Goal: Information Seeking & Learning: Get advice/opinions

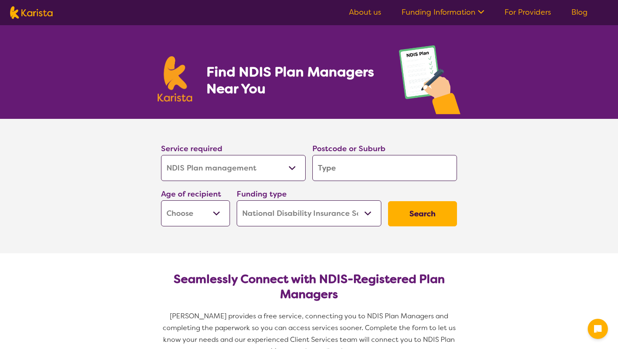
select select "NDIS Plan management"
select select "NDIS"
select select "NDIS Plan management"
select select "NDIS"
click at [294, 165] on select "Allied Health Assistant Assessment ([MEDICAL_DATA] or [MEDICAL_DATA]) Behaviour…" at bounding box center [233, 168] width 145 height 26
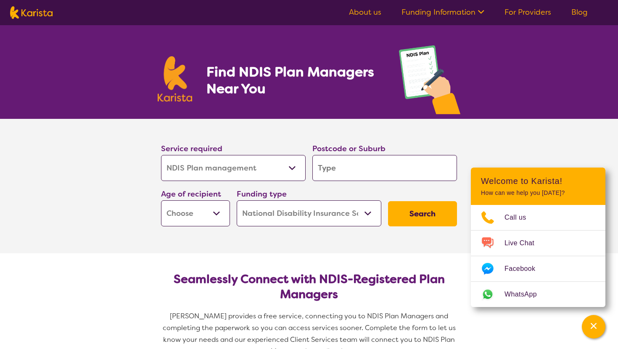
click at [334, 168] on input "search" at bounding box center [384, 168] width 145 height 26
type input "4"
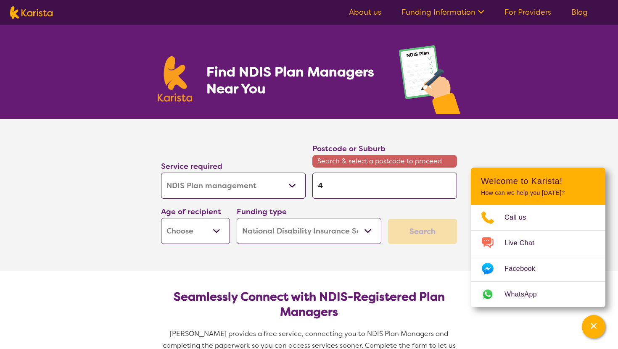
type input "43"
type input "430"
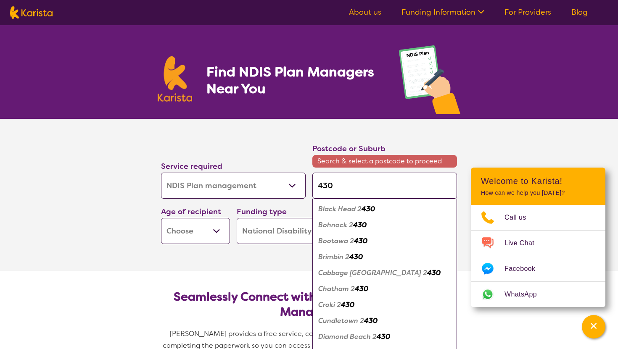
type input "4306"
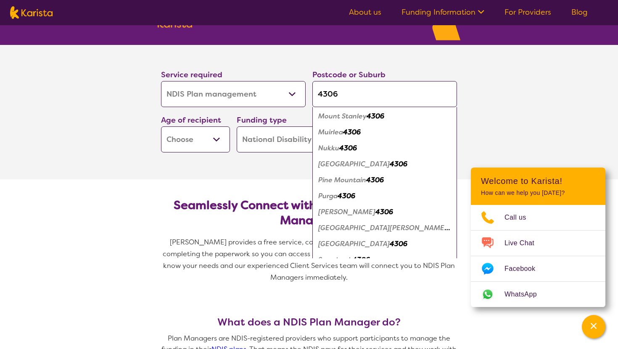
scroll to position [595, 0]
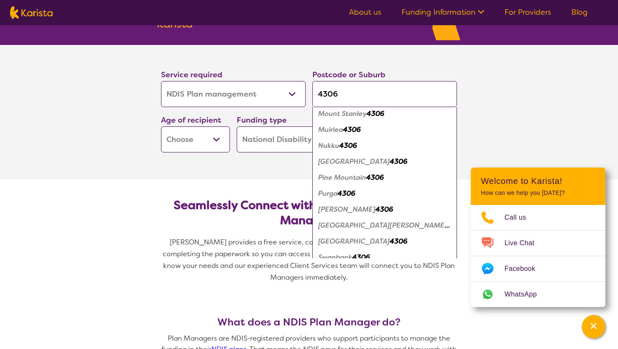
type input "4306"
click at [354, 163] on em "[GEOGRAPHIC_DATA]" at bounding box center [353, 161] width 71 height 9
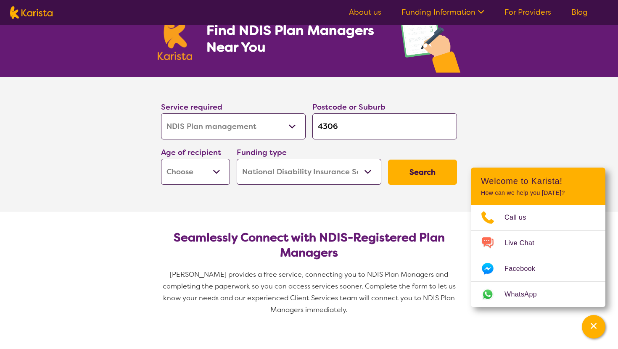
scroll to position [0, 0]
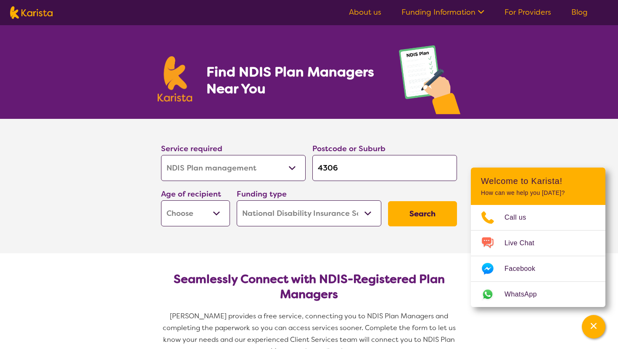
click at [212, 206] on select "Early Childhood - 0 to 9 Child - 10 to 11 Adolescent - 12 to 17 Adult - 18 to 6…" at bounding box center [195, 213] width 69 height 26
select select "AD"
click at [300, 212] on select "Home Care Package (HCP) National Disability Insurance Scheme (NDIS) I don't know" at bounding box center [309, 213] width 145 height 26
click at [428, 207] on button "Search" at bounding box center [422, 213] width 69 height 25
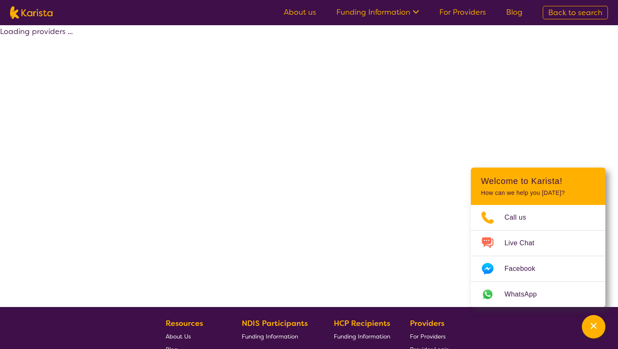
select select "by_score"
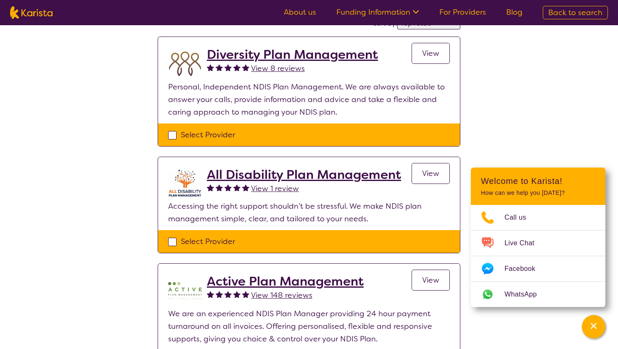
scroll to position [82, 0]
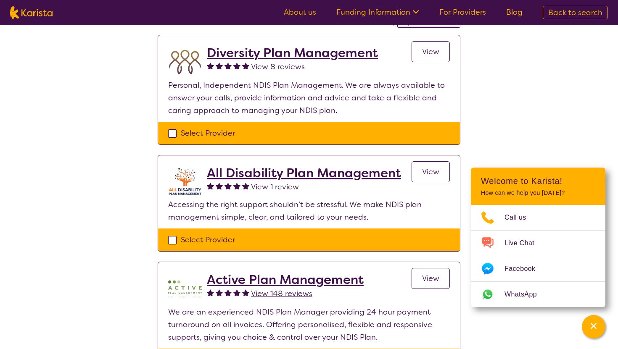
click at [332, 171] on h2 "All Disability Plan Management" at bounding box center [304, 173] width 194 height 15
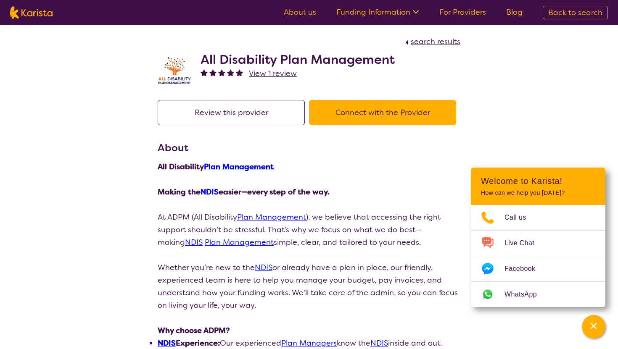
click at [440, 42] on span "search results" at bounding box center [436, 42] width 50 height 10
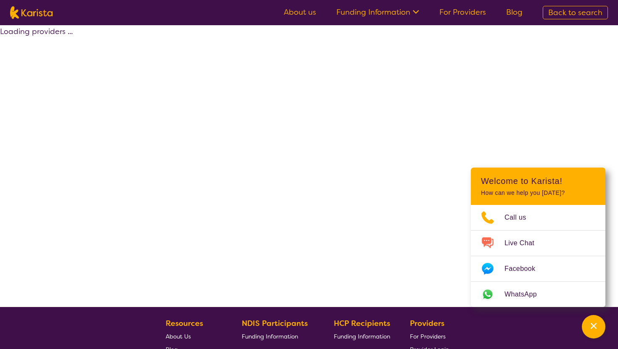
select select "by_score"
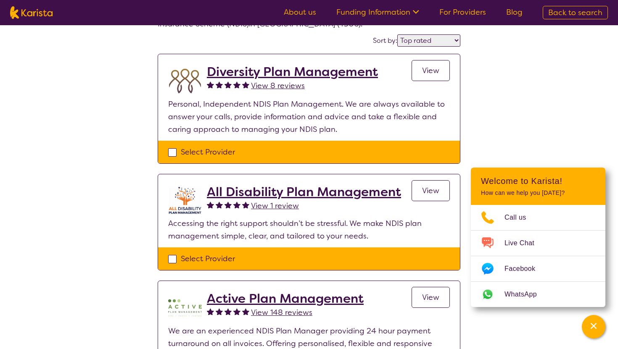
scroll to position [68, 0]
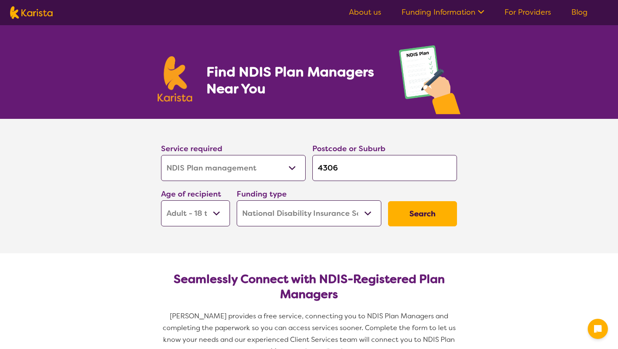
select select "NDIS Plan management"
select select "AD"
select select "NDIS"
select select "NDIS Plan management"
select select "AD"
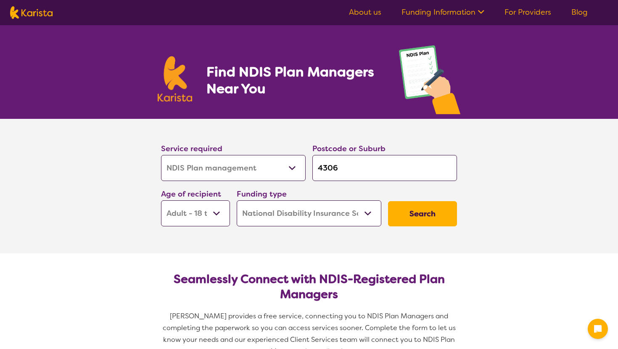
select select "NDIS"
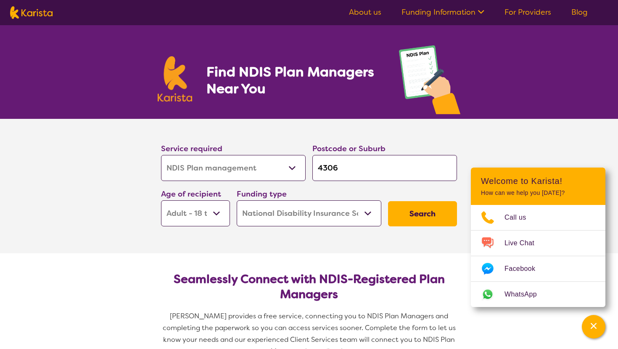
click at [418, 205] on button "Search" at bounding box center [422, 213] width 69 height 25
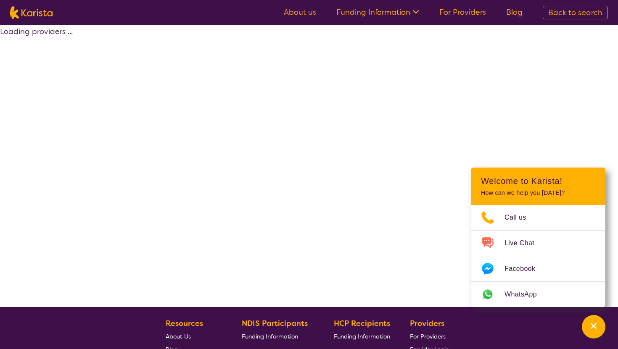
select select "by_score"
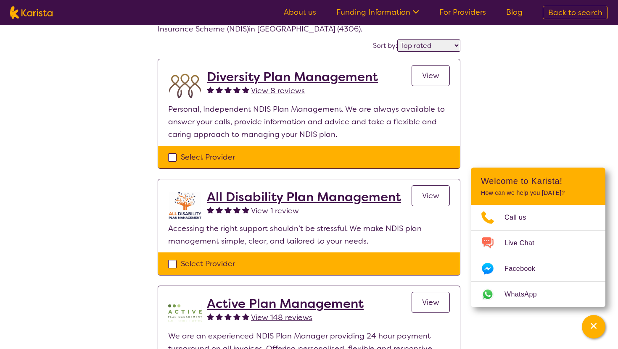
scroll to position [58, 0]
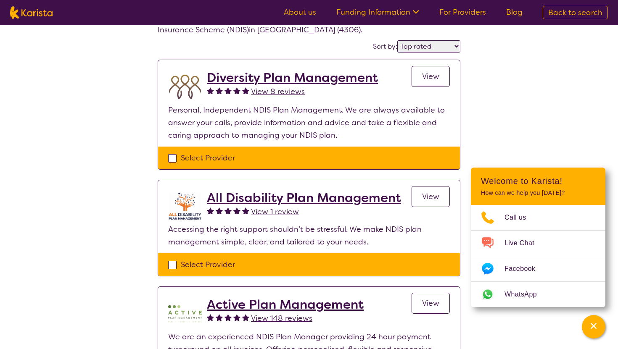
click at [353, 79] on h2 "Diversity Plan Management" at bounding box center [292, 77] width 171 height 15
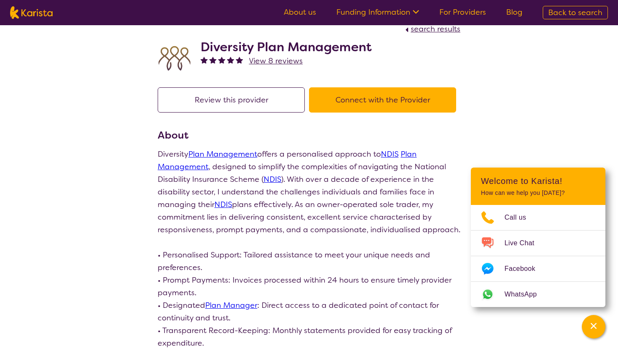
scroll to position [13, 0]
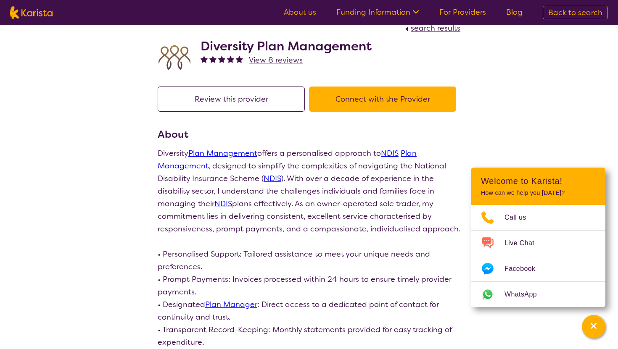
click at [350, 100] on button "Connect with the Provider" at bounding box center [382, 99] width 147 height 25
